Goal: Transaction & Acquisition: Purchase product/service

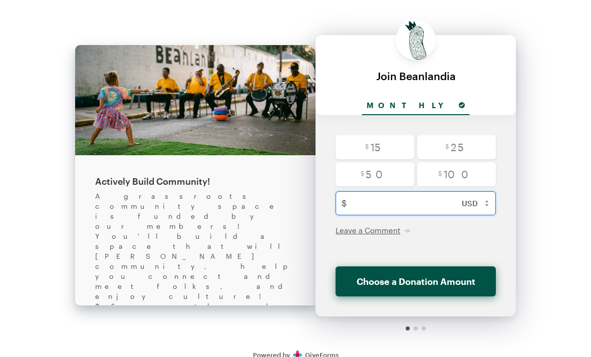
click at [387, 204] on input "text" at bounding box center [425, 203] width 151 height 24
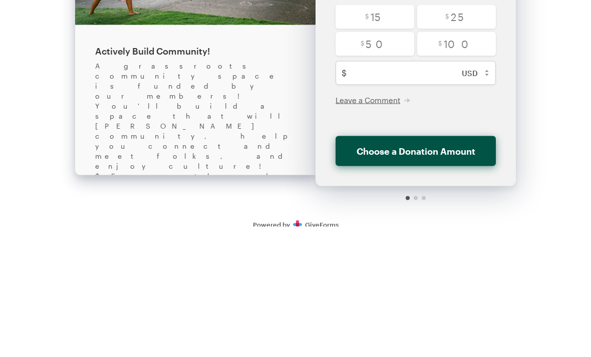
scroll to position [13, 0]
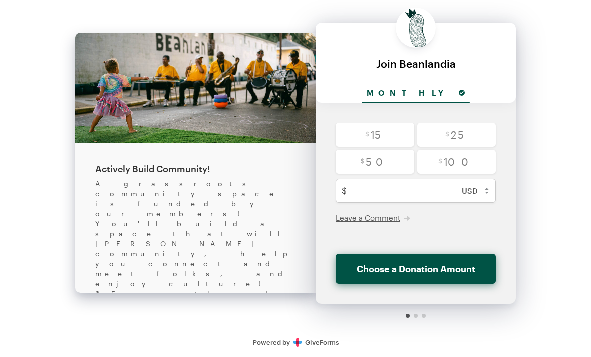
click at [383, 128] on input "radio" at bounding box center [374, 135] width 79 height 24
radio input "true"
type input "15"
checkbox input "false"
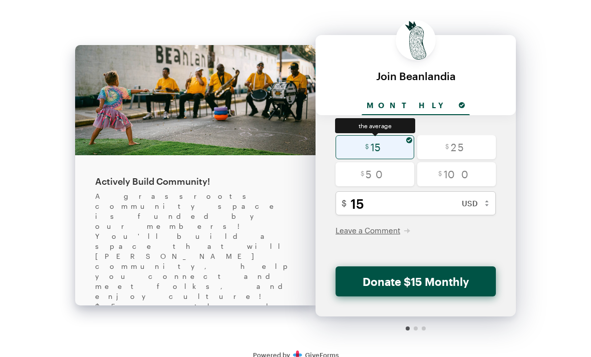
scroll to position [2, 0]
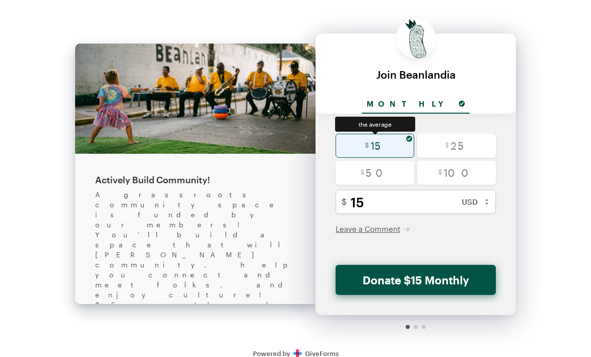
click at [428, 281] on button "Donate $15 Monthly" at bounding box center [415, 280] width 160 height 30
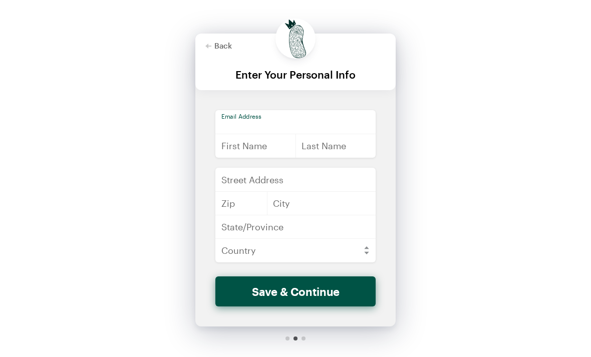
click at [255, 117] on input "email" at bounding box center [295, 122] width 160 height 24
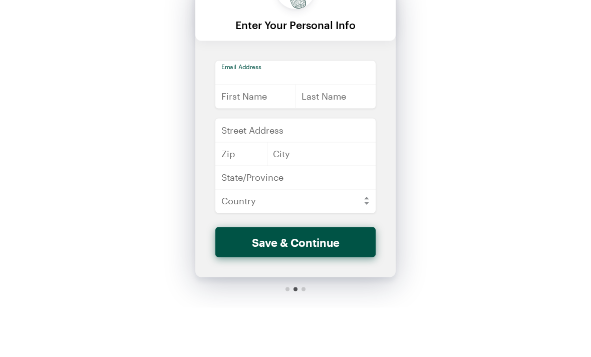
type input "r"
type input "[EMAIL_ADDRESS][DOMAIN_NAME]"
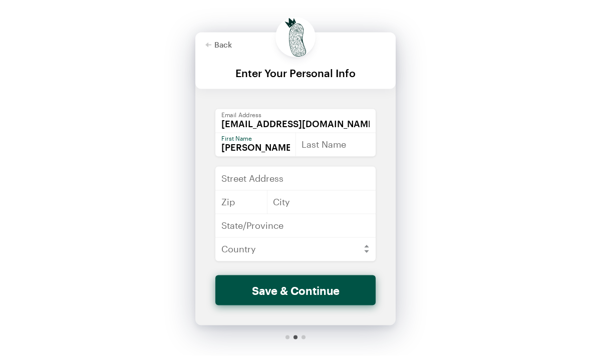
scroll to position [0, 0]
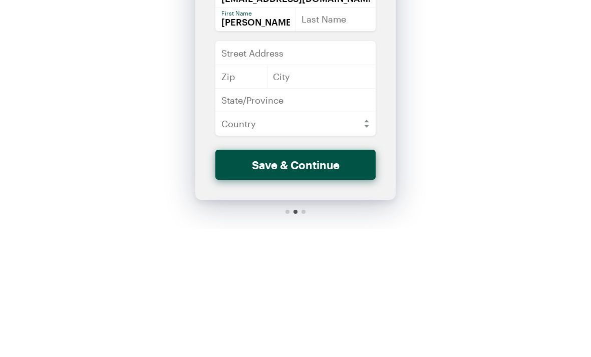
type input "[PERSON_NAME]"
click at [319, 135] on input "text" at bounding box center [335, 147] width 81 height 24
type input "[PERSON_NAME]"
click at [251, 169] on input "text" at bounding box center [295, 181] width 160 height 24
type input "[STREET_ADDRESS]"
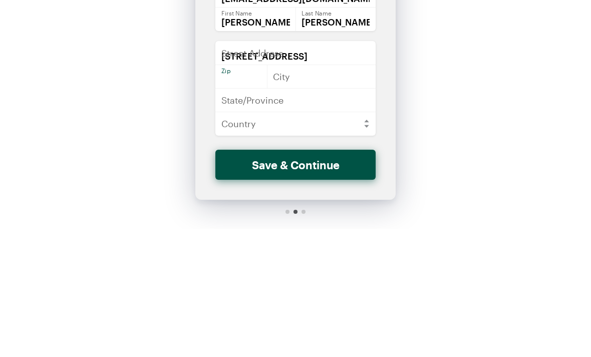
type input "70119"
type input "[GEOGRAPHIC_DATA]"
type input "LA"
select select "US"
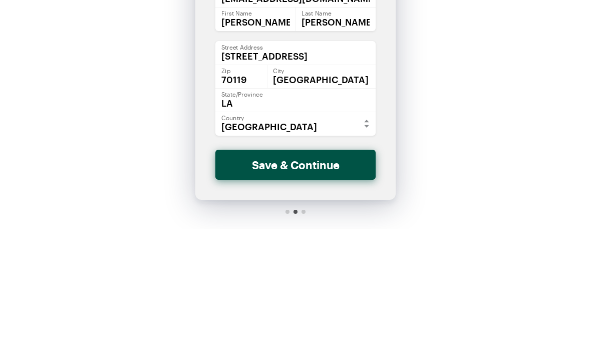
scroll to position [24, 0]
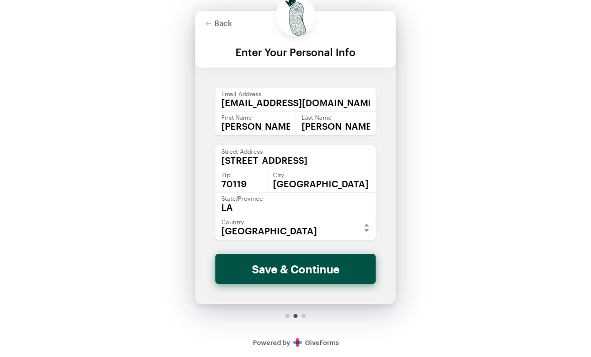
click at [321, 265] on button "Save & Continue" at bounding box center [295, 269] width 160 height 30
checkbox input "false"
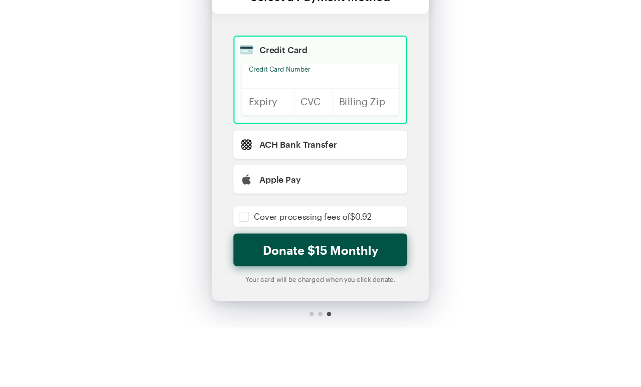
scroll to position [53, 0]
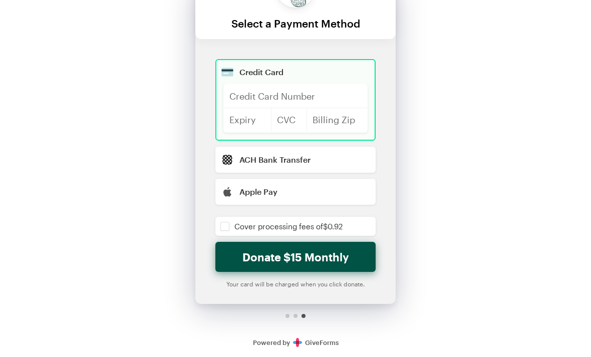
click at [270, 190] on input "radio" at bounding box center [295, 192] width 160 height 26
radio input "true"
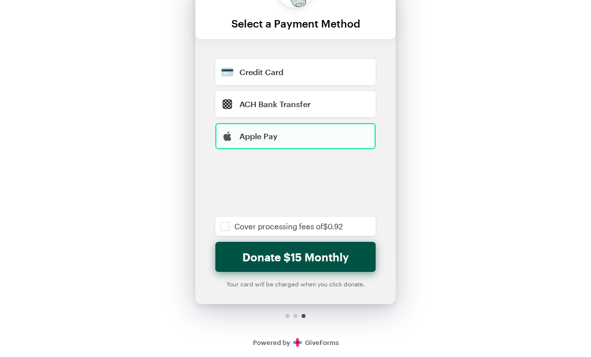
checkbox input "false"
click at [267, 66] on input "radio" at bounding box center [295, 72] width 160 height 26
radio input "true"
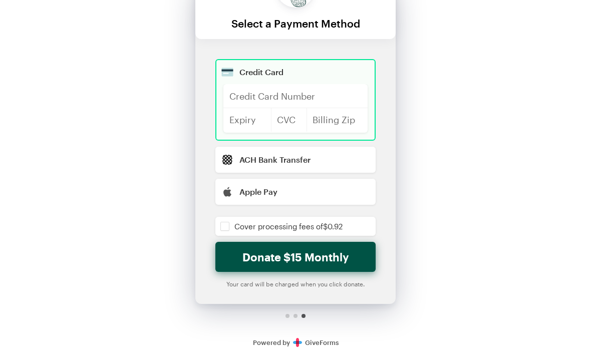
click at [261, 90] on div at bounding box center [295, 96] width 144 height 24
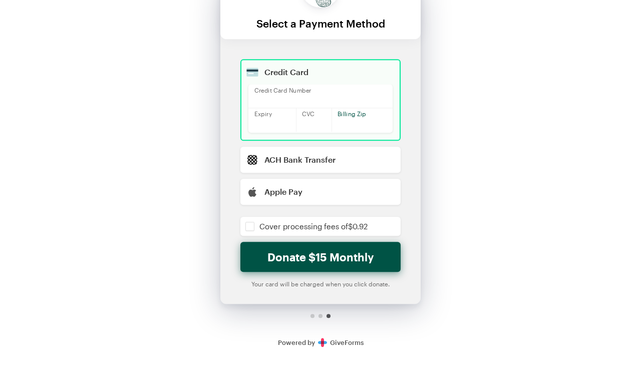
scroll to position [22, 0]
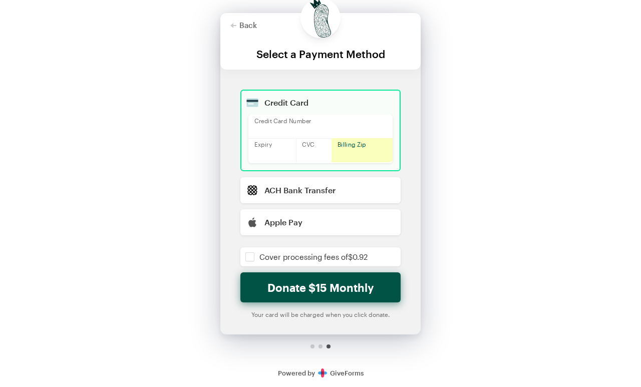
click at [241, 19] on div at bounding box center [320, 41] width 200 height 57
click at [246, 27] on button "Back" at bounding box center [243, 25] width 27 height 8
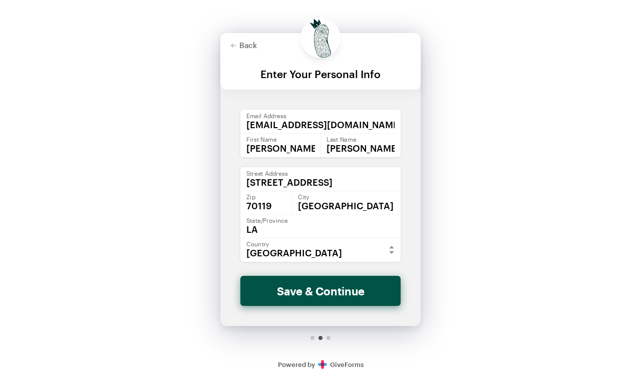
scroll to position [0, 0]
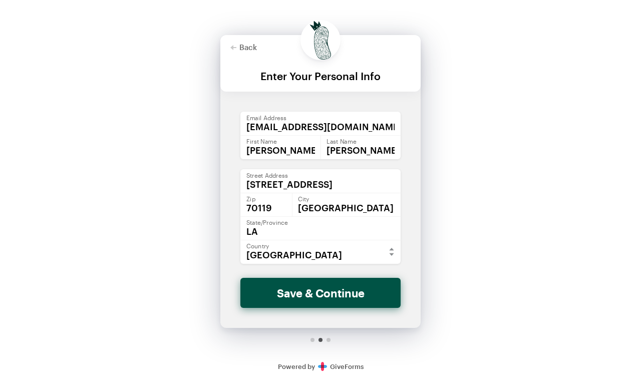
click at [242, 47] on button "Back" at bounding box center [243, 47] width 27 height 8
checkbox input "false"
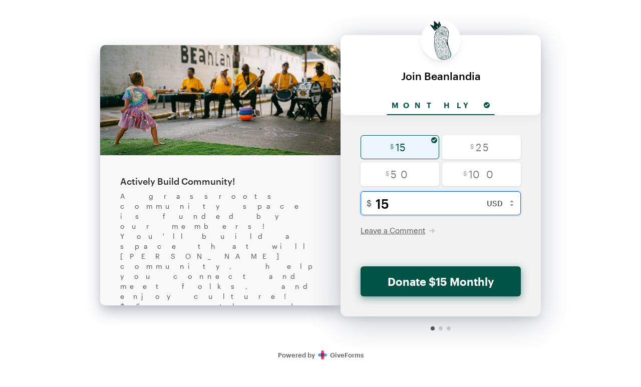
click at [408, 208] on input "15" at bounding box center [450, 203] width 151 height 24
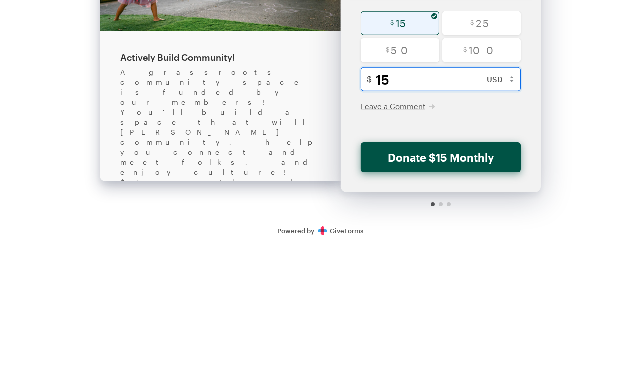
type input "1"
radio input "false"
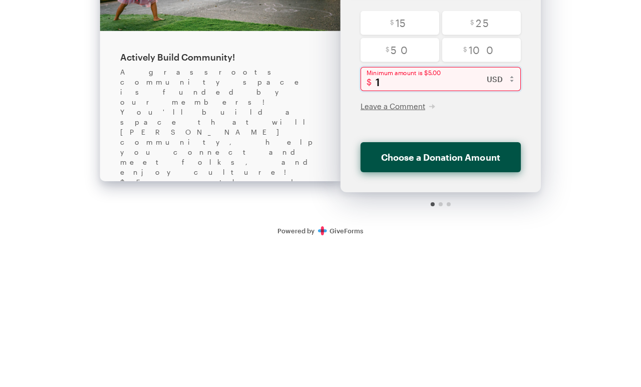
type input "10"
checkbox input "false"
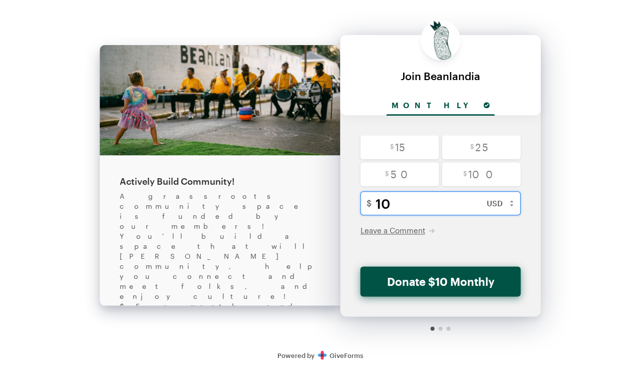
type input "10"
click at [450, 276] on button "Donate $10 Monthly" at bounding box center [440, 281] width 160 height 30
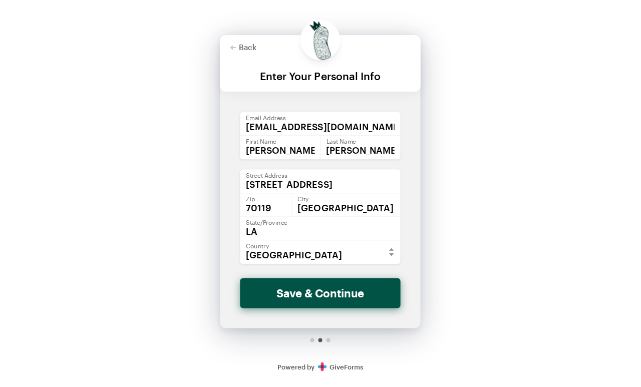
click at [339, 293] on button "Save & Continue" at bounding box center [320, 293] width 160 height 30
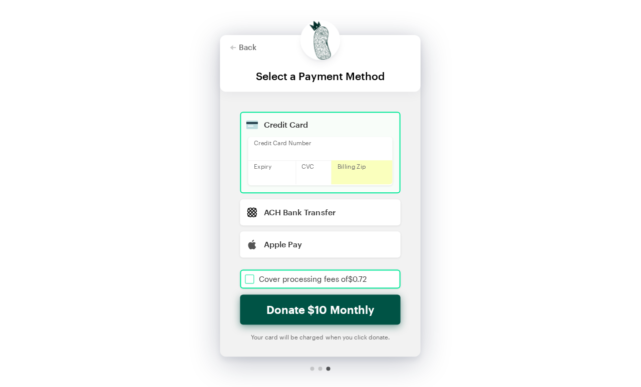
click at [266, 275] on input "checkbox" at bounding box center [320, 278] width 160 height 19
click at [328, 309] on button "Donate $10.72 Monthly" at bounding box center [320, 309] width 160 height 30
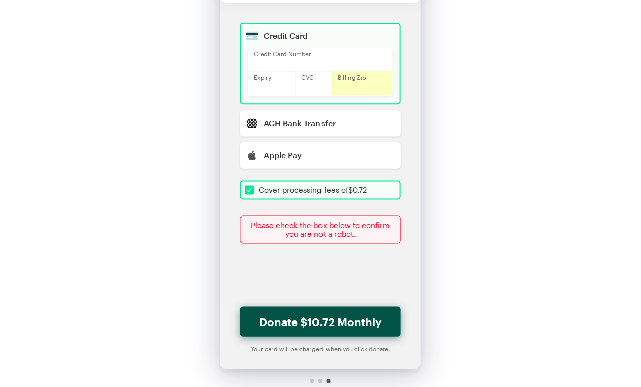
scroll to position [89, 0]
click at [332, 323] on button "Donate $10.72 Monthly" at bounding box center [320, 322] width 160 height 30
checkbox input "true"
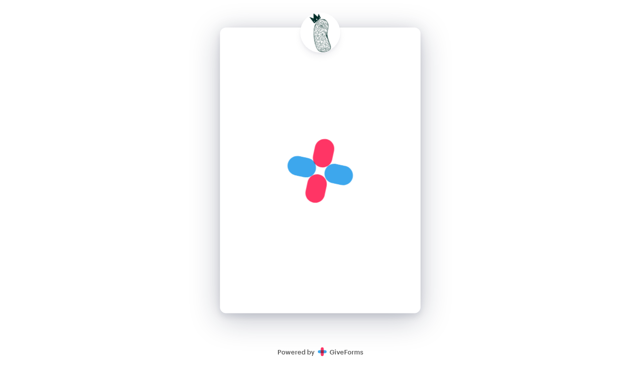
scroll to position [0, 0]
